Goal: Use online tool/utility: Utilize a website feature to perform a specific function

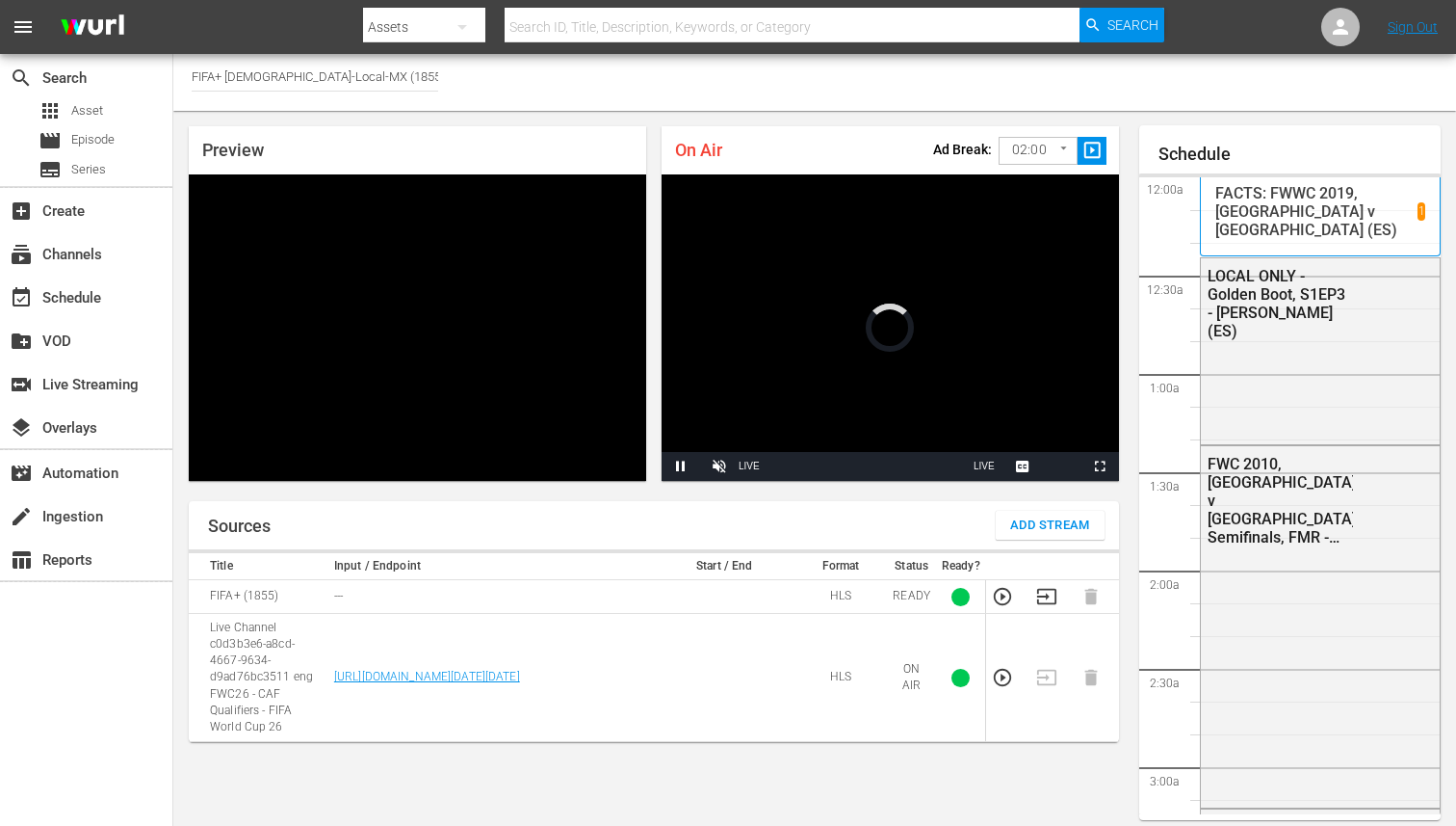
scroll to position [2059, 0]
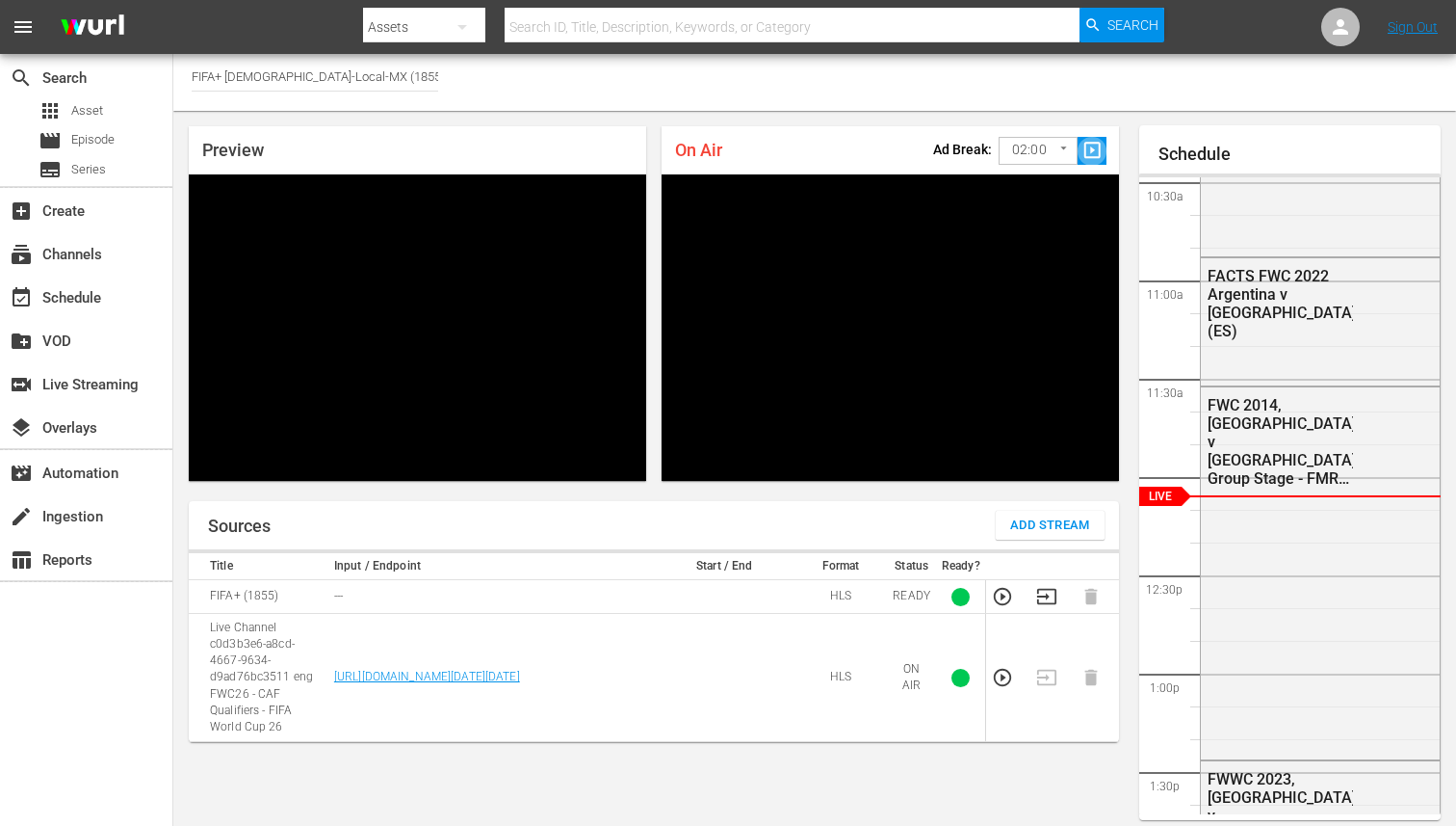
click at [1094, 151] on span "slideshow_sharp" at bounding box center [1092, 150] width 23 height 23
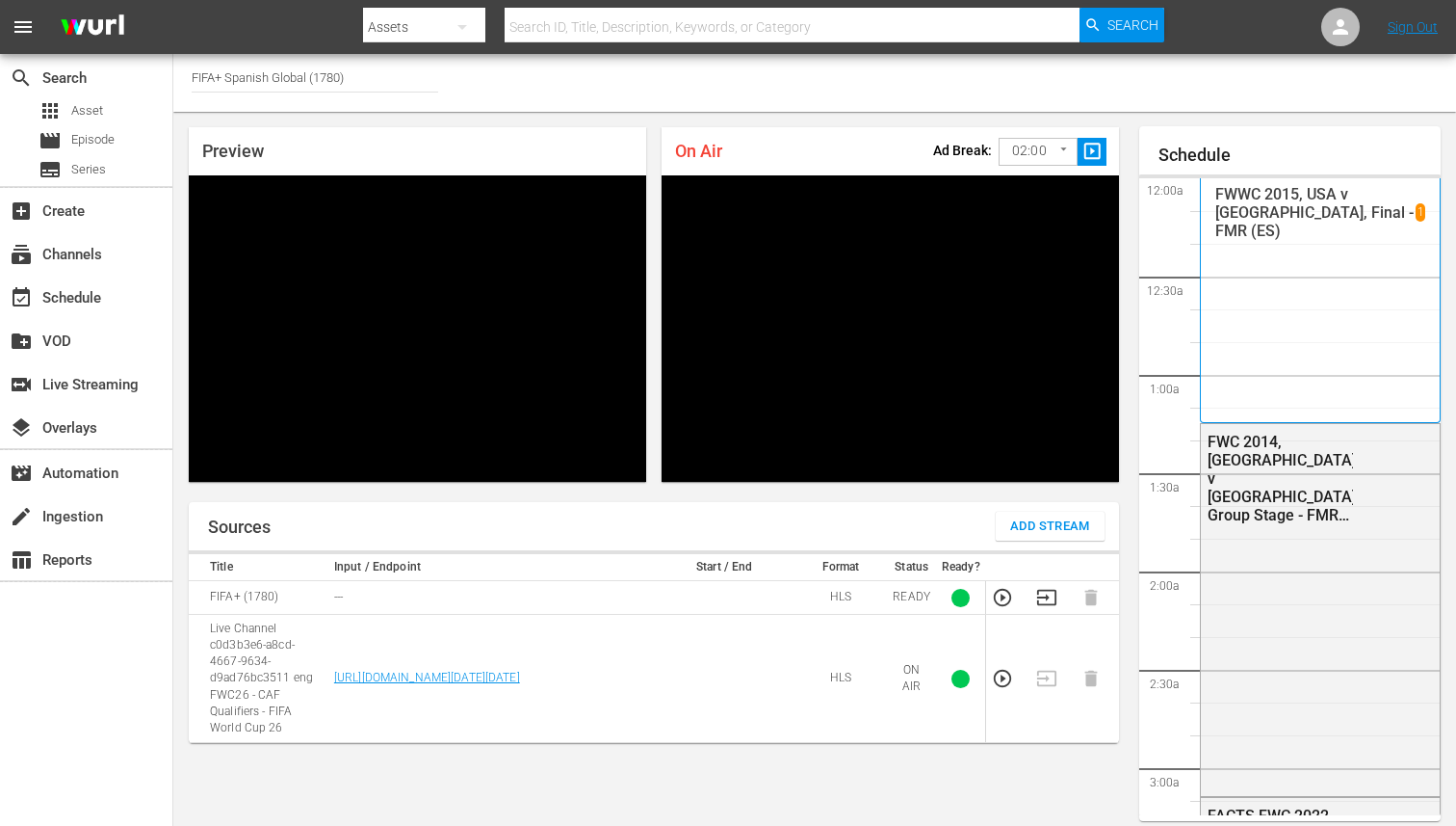
scroll to position [2059, 0]
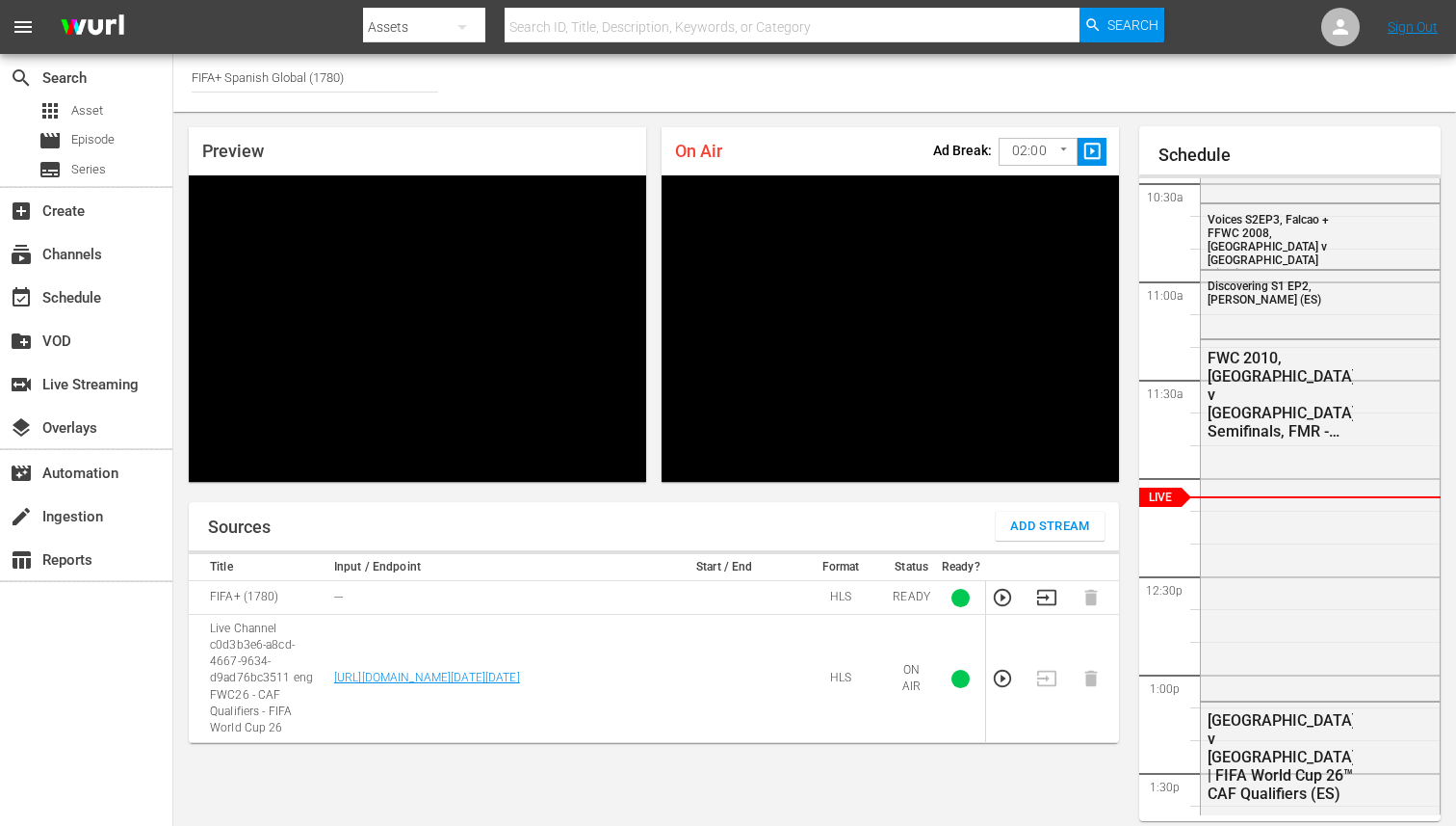
click at [1103, 149] on button "slideshow_sharp" at bounding box center [1091, 151] width 29 height 28
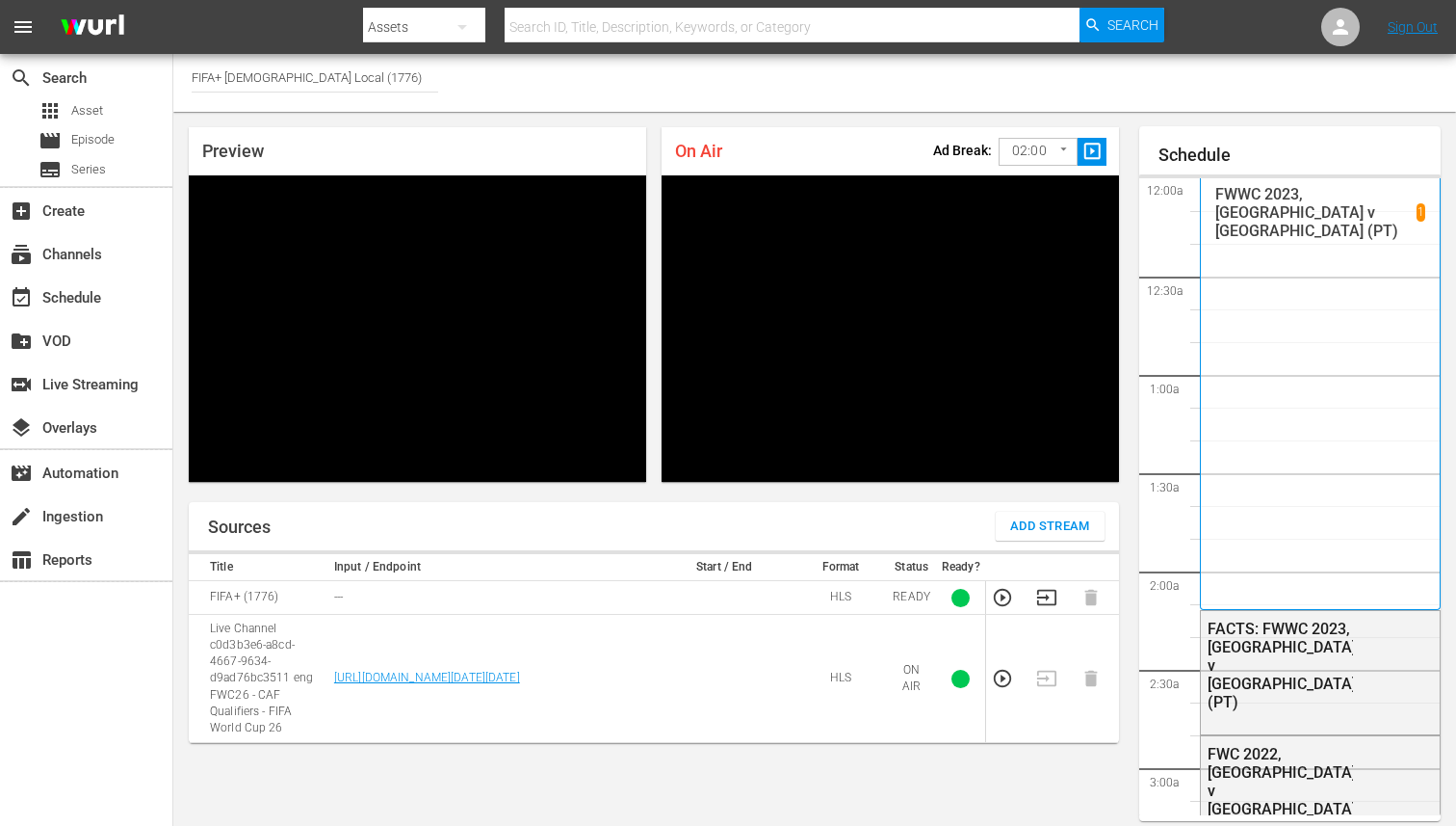
scroll to position [2059, 0]
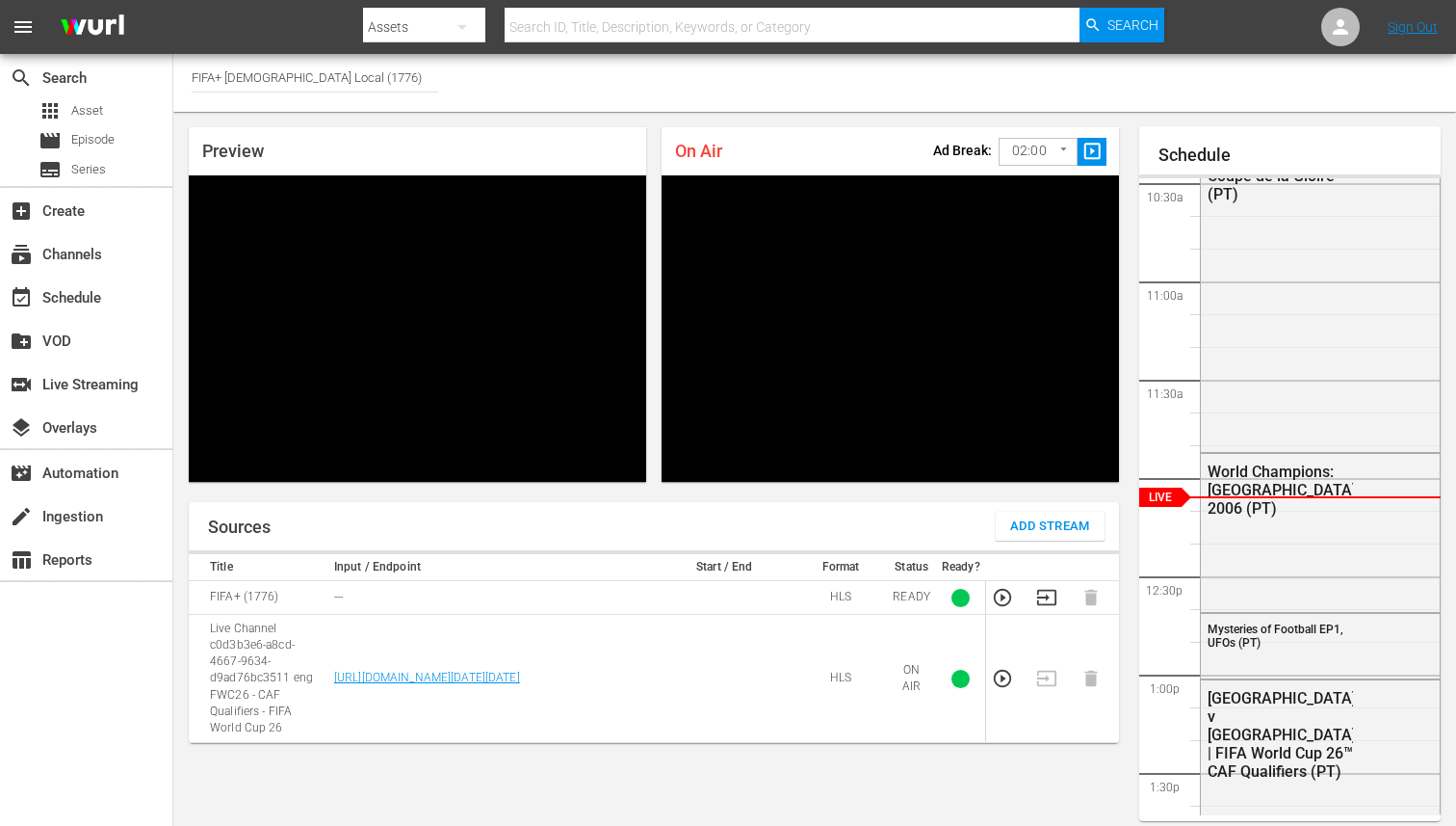
click at [1092, 149] on span "slideshow_sharp" at bounding box center [1092, 151] width 23 height 23
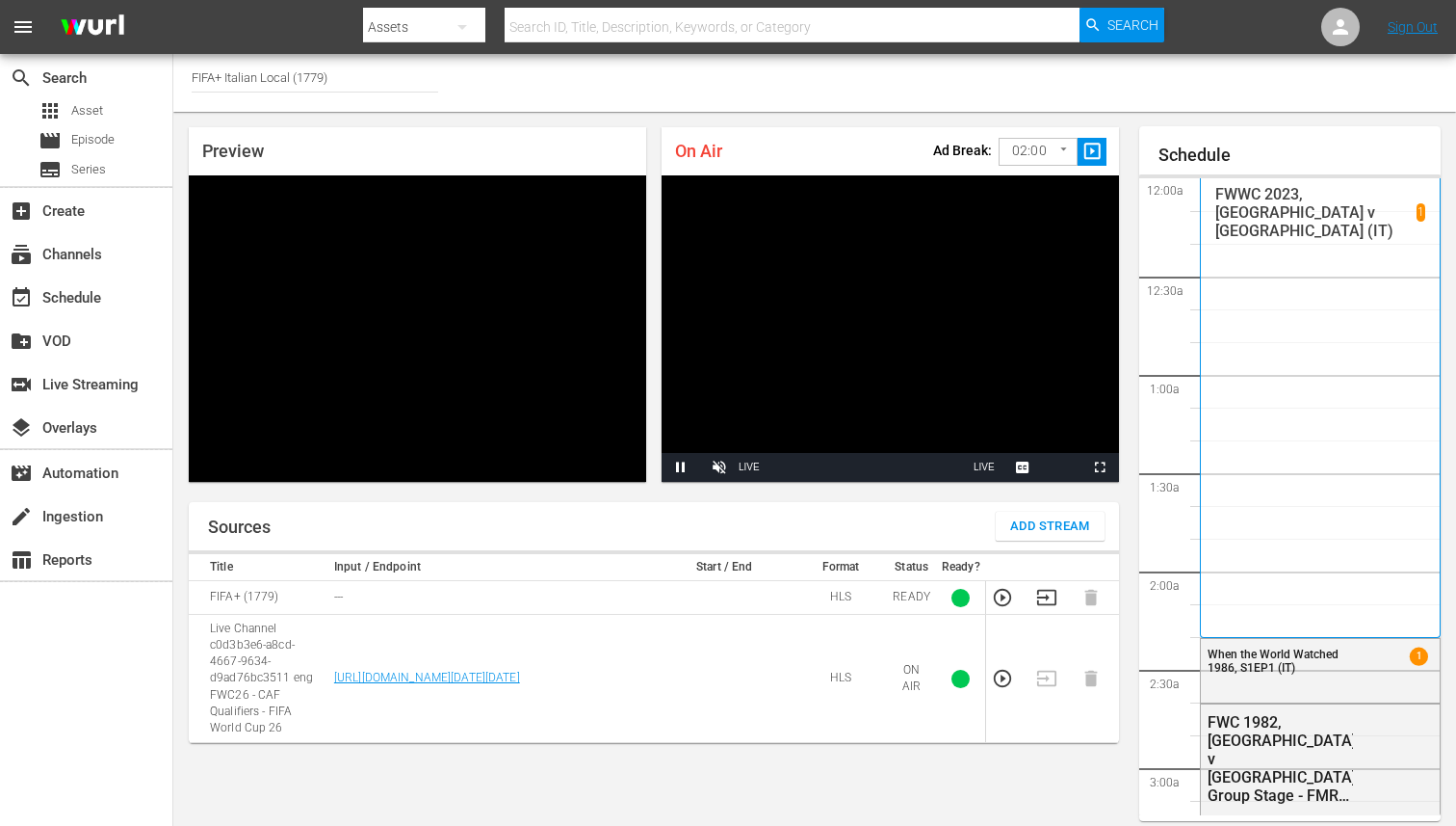
scroll to position [2059, 0]
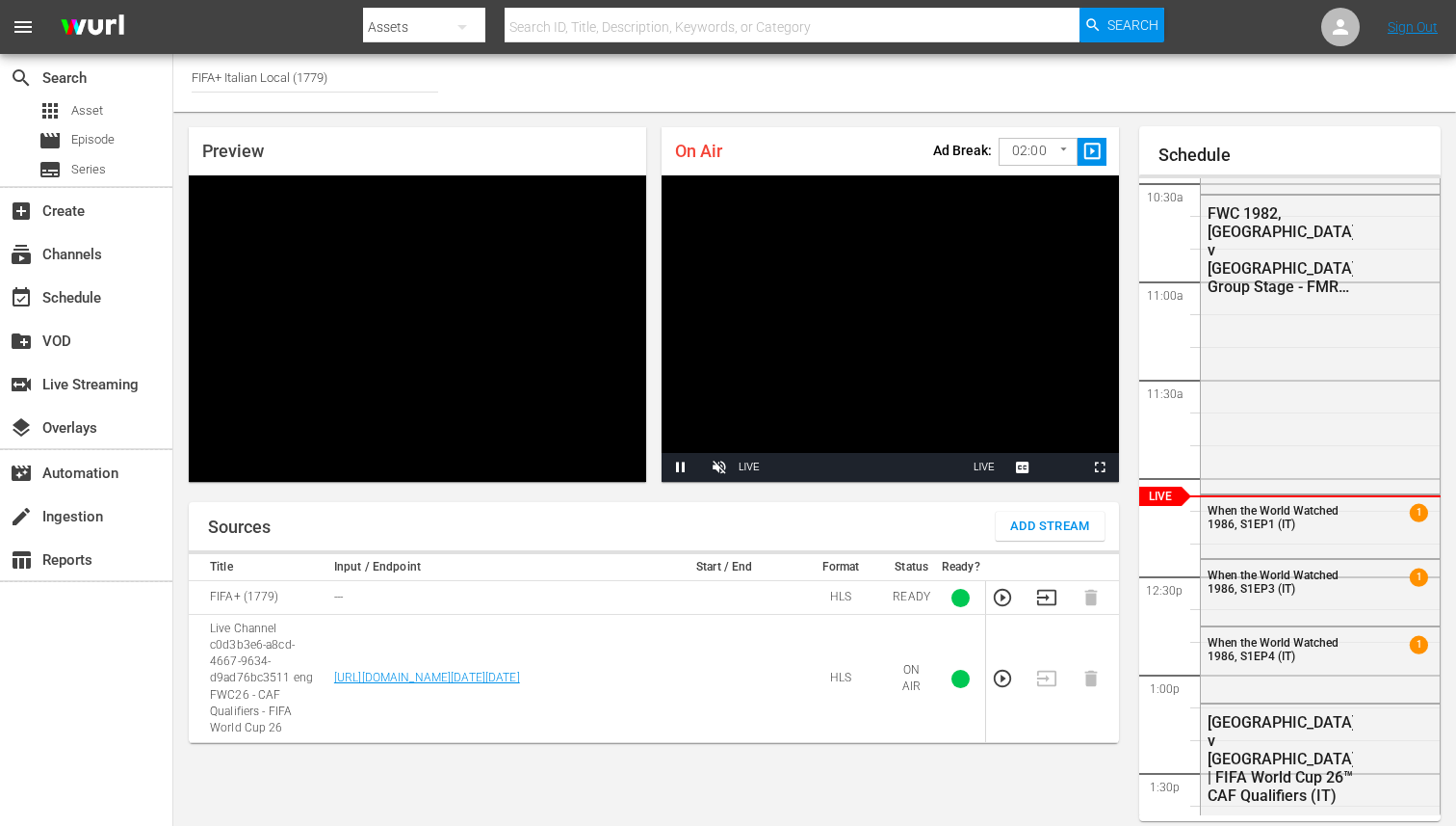
click at [1088, 166] on div "Ad Break: 02:00 120 ​ slideshow_sharp" at bounding box center [1019, 148] width 173 height 40
click at [1089, 163] on button "slideshow_sharp" at bounding box center [1091, 151] width 29 height 28
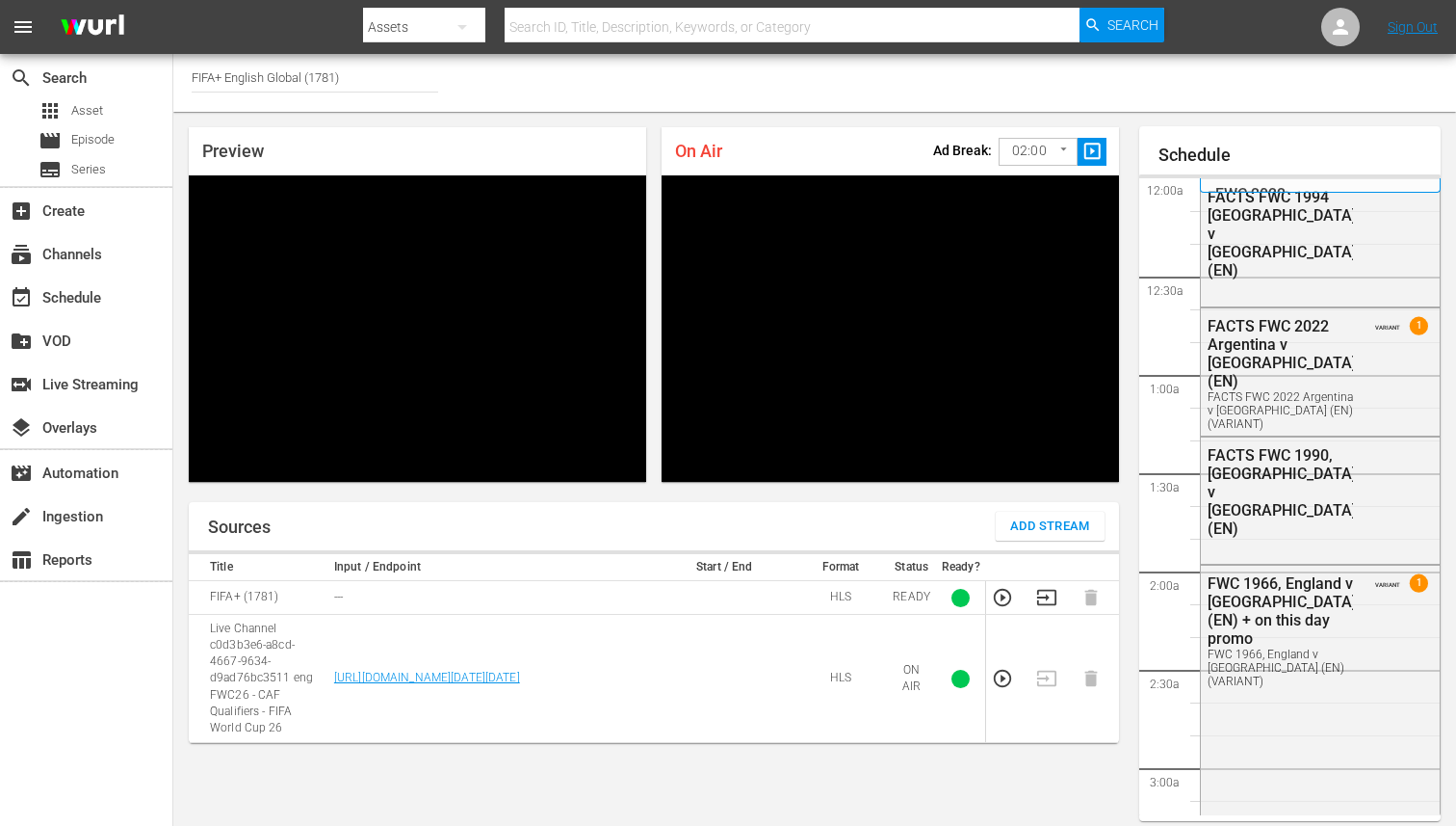
scroll to position [2059, 0]
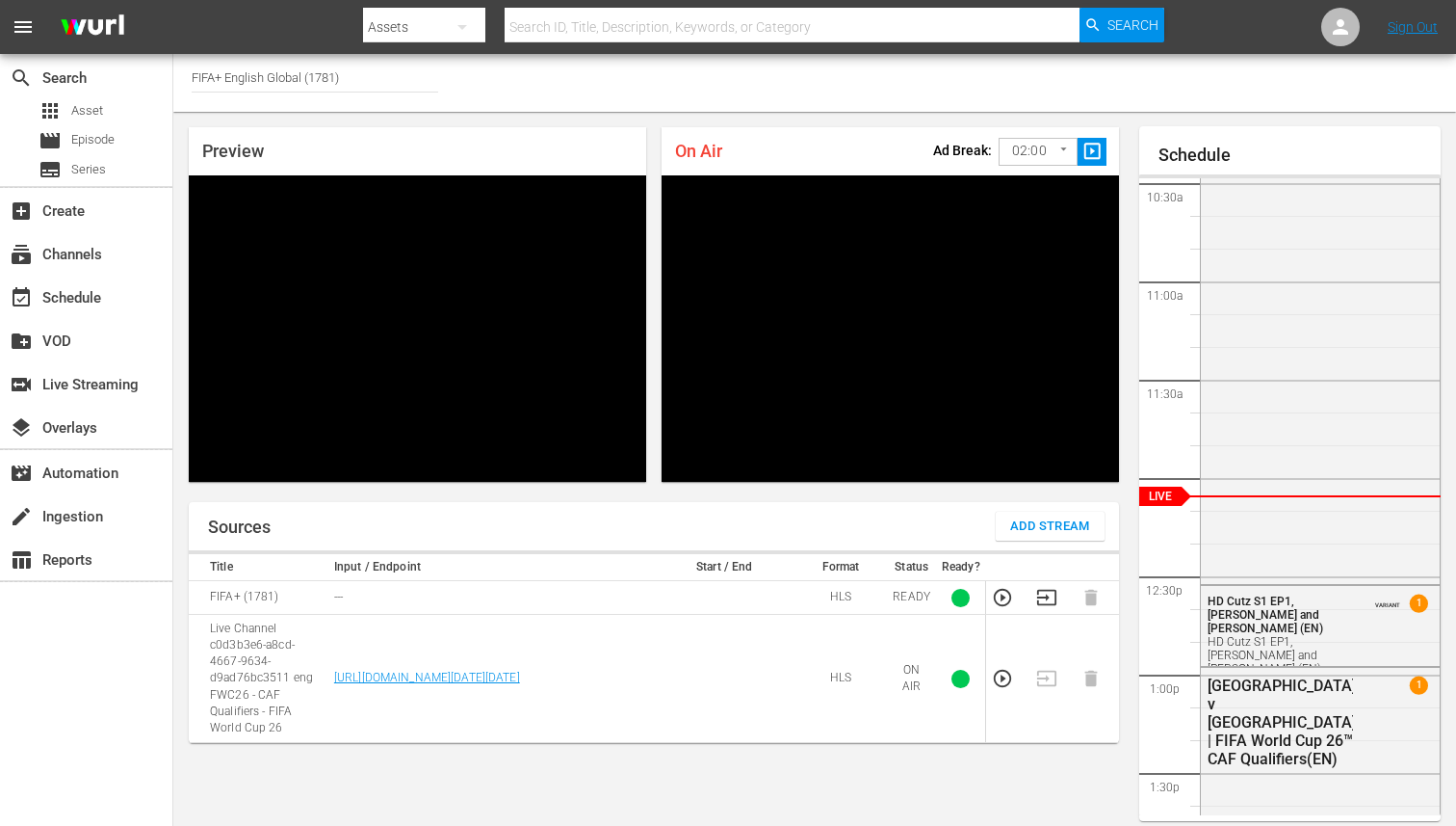
click at [1092, 150] on span "slideshow_sharp" at bounding box center [1092, 151] width 23 height 23
